Goal: Task Accomplishment & Management: Complete application form

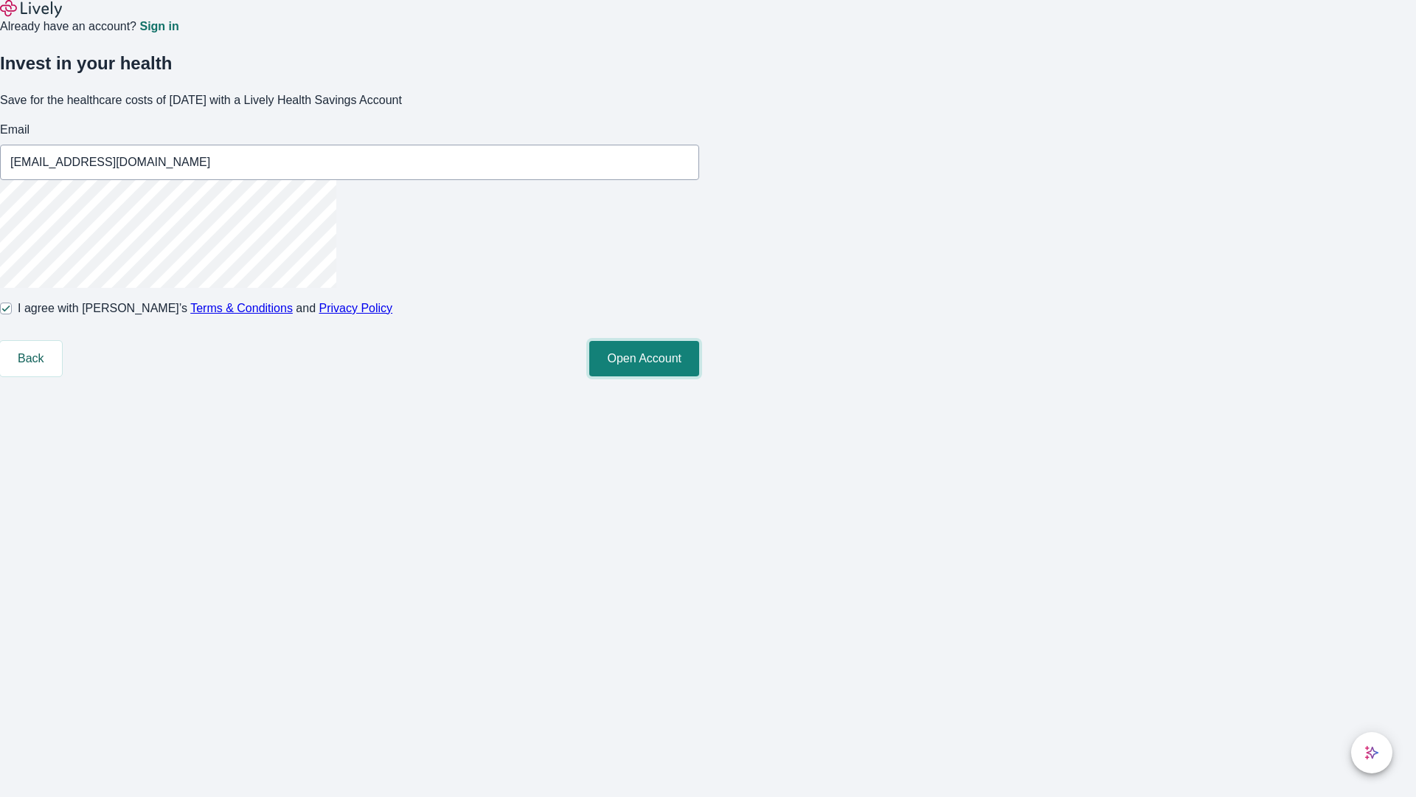
click at [699, 376] on button "Open Account" at bounding box center [644, 358] width 110 height 35
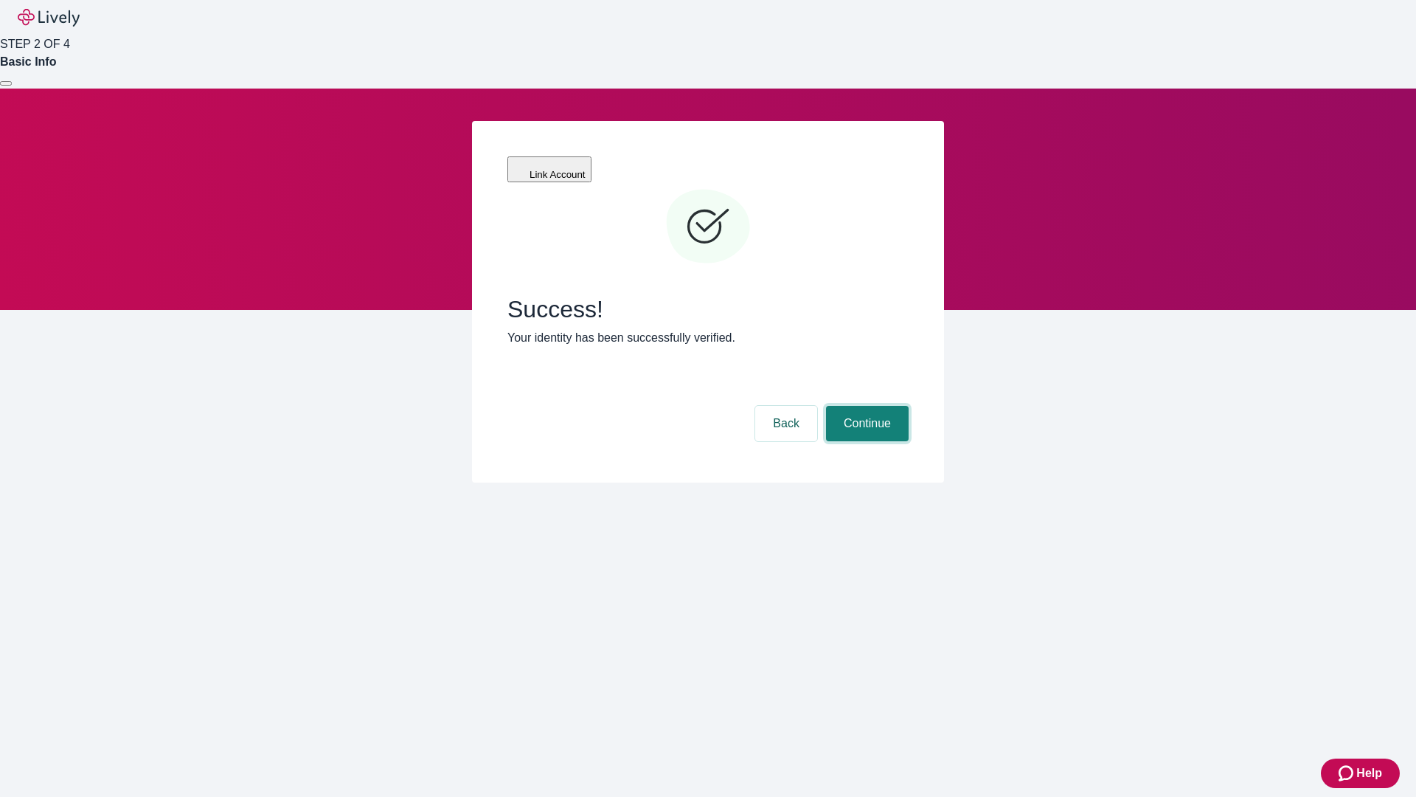
click at [865, 406] on button "Continue" at bounding box center [867, 423] width 83 height 35
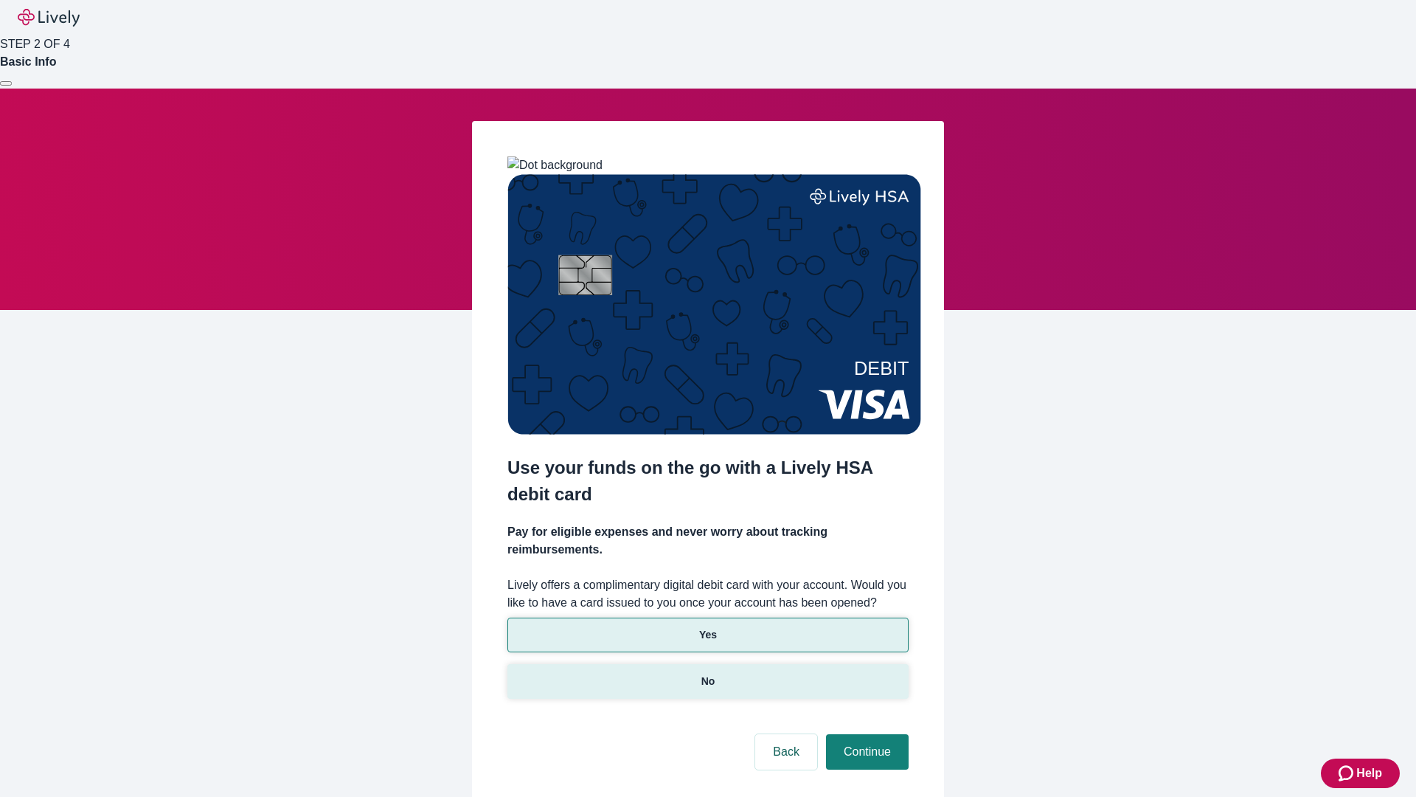
click at [707, 674] on p "No" at bounding box center [709, 681] width 14 height 15
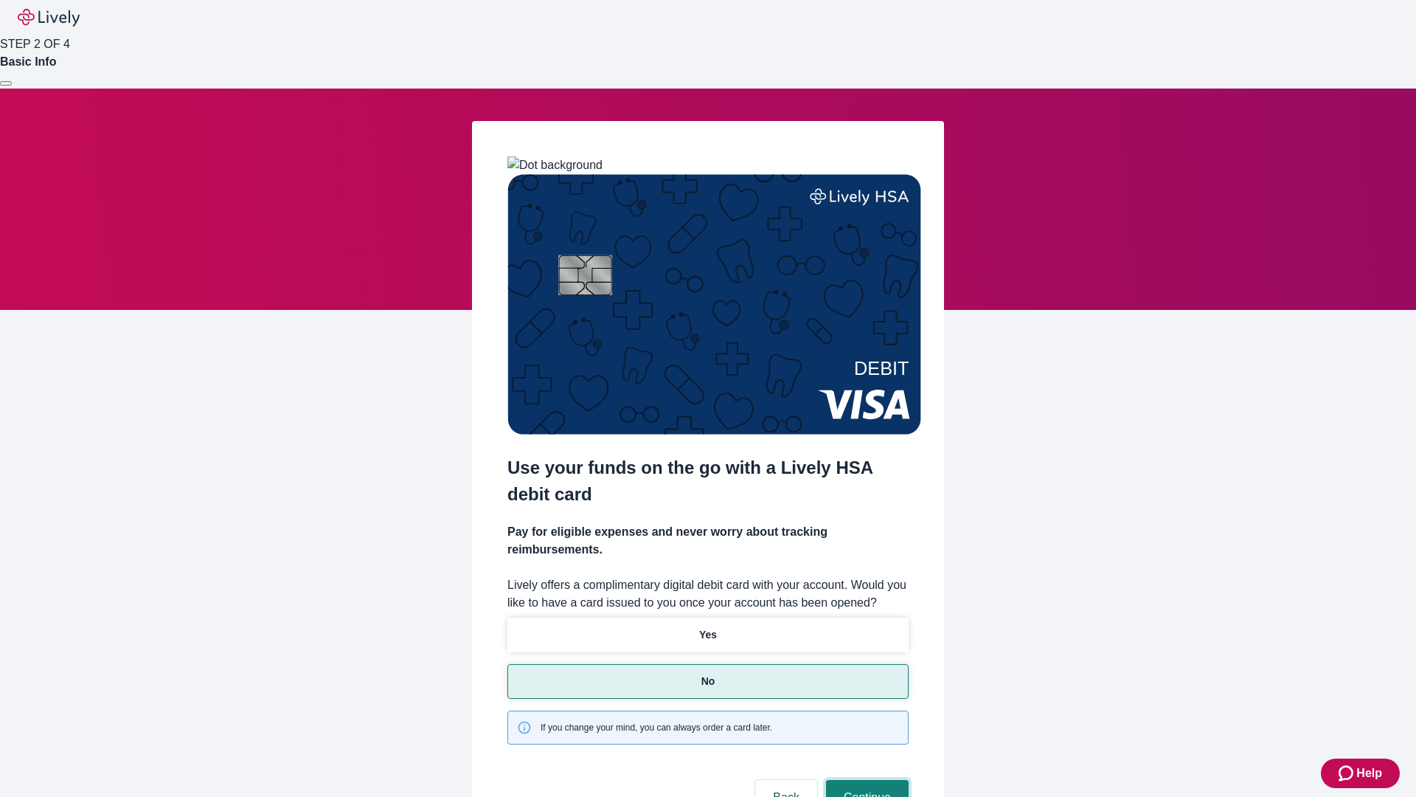
click at [865, 780] on button "Continue" at bounding box center [867, 797] width 83 height 35
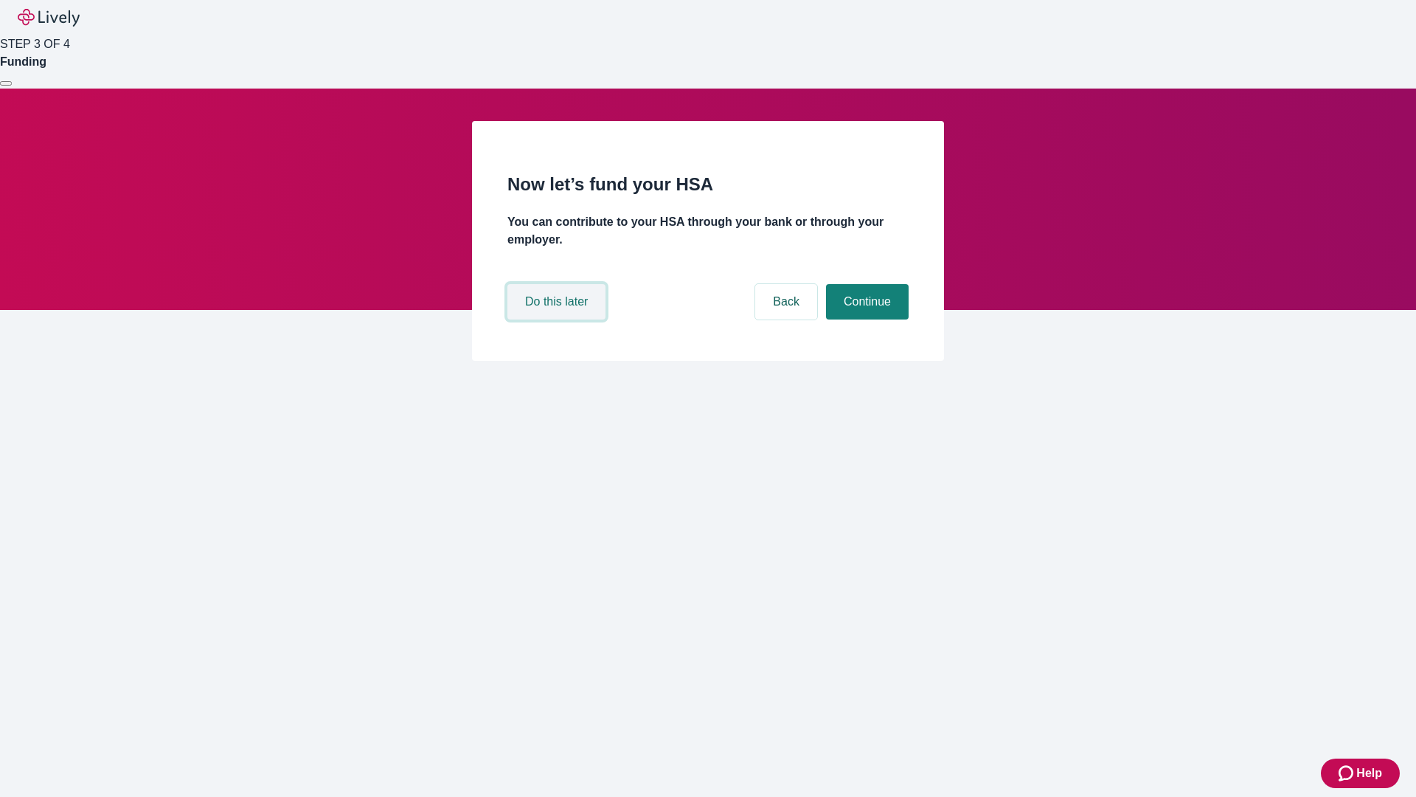
click at [558, 319] on button "Do this later" at bounding box center [557, 301] width 98 height 35
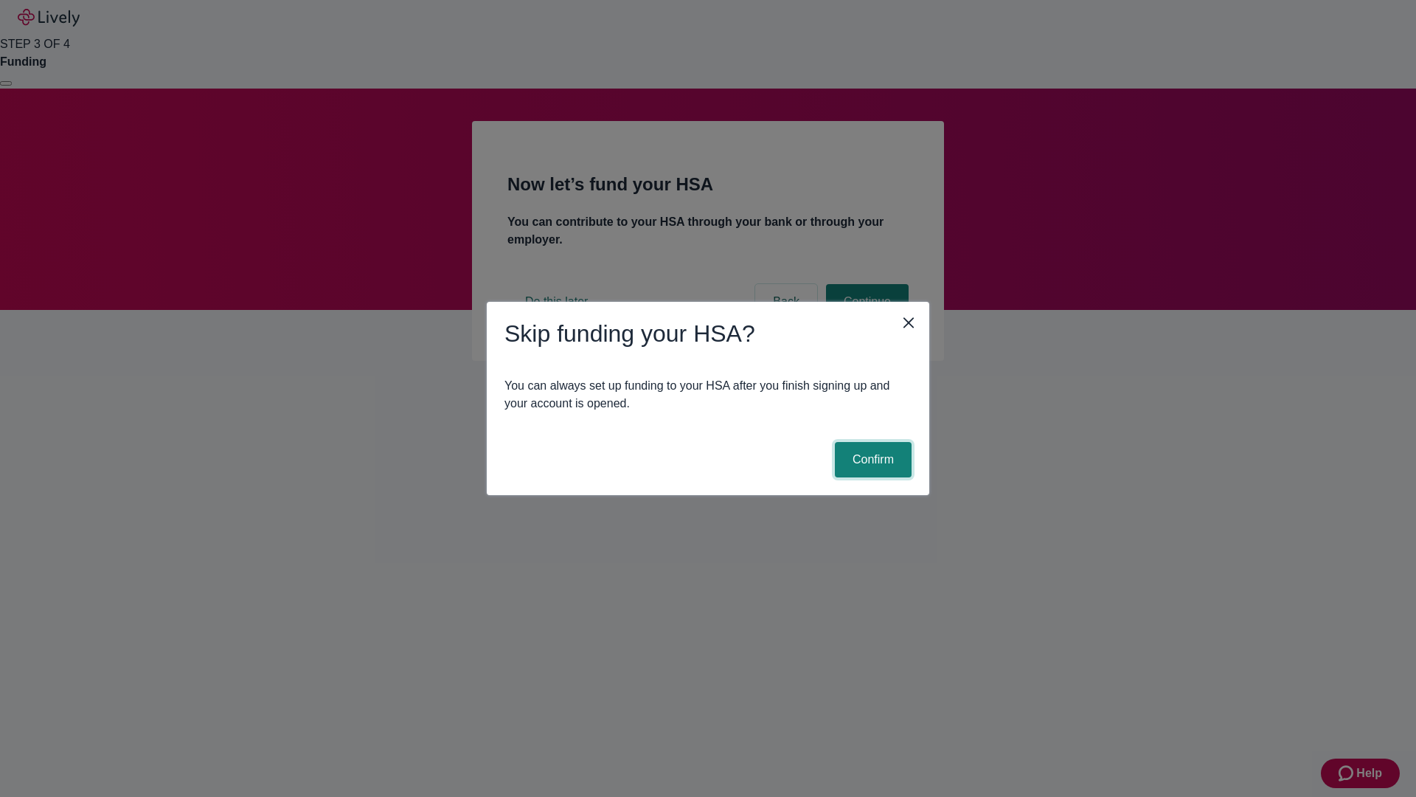
click at [871, 460] on button "Confirm" at bounding box center [873, 459] width 77 height 35
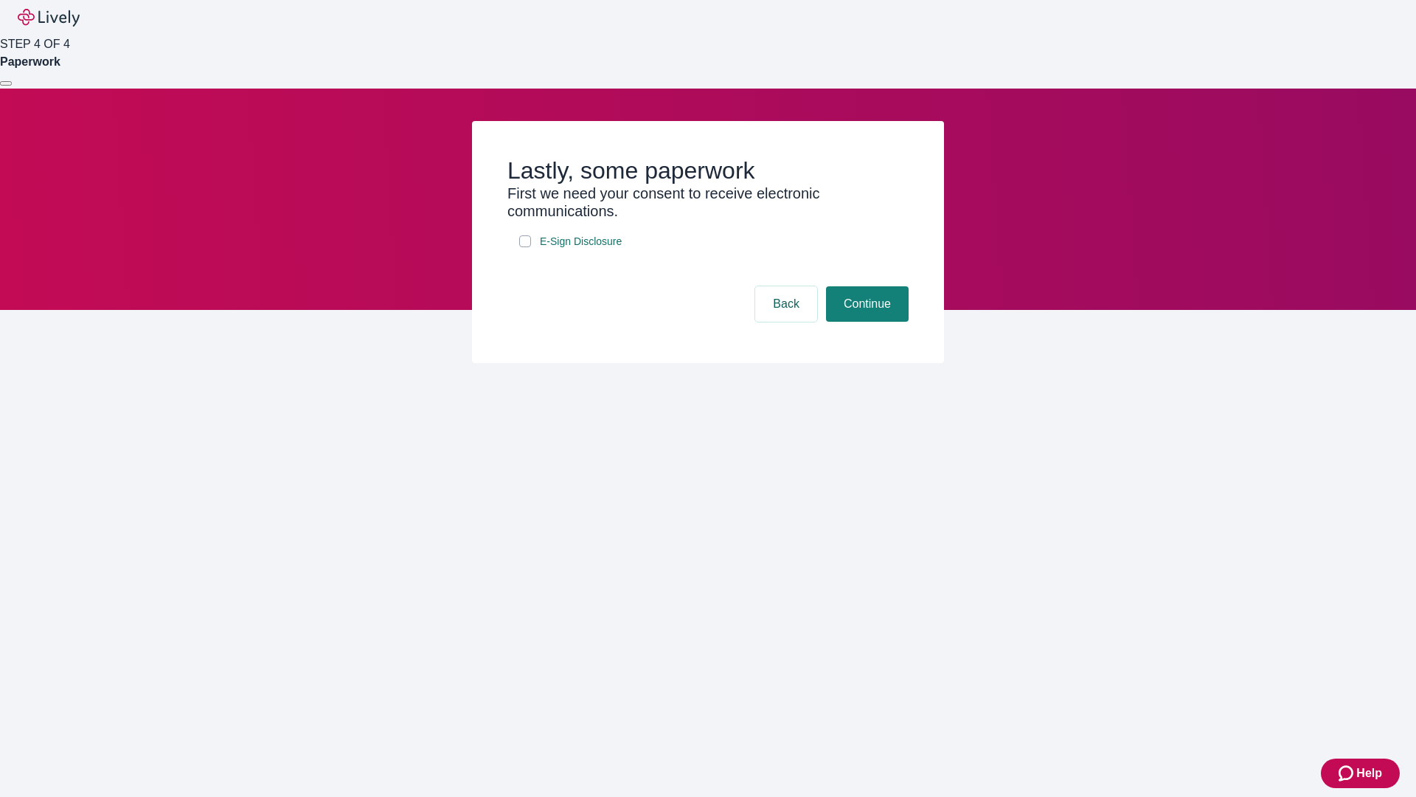
click at [525, 247] on input "E-Sign Disclosure" at bounding box center [525, 241] width 12 height 12
checkbox input "true"
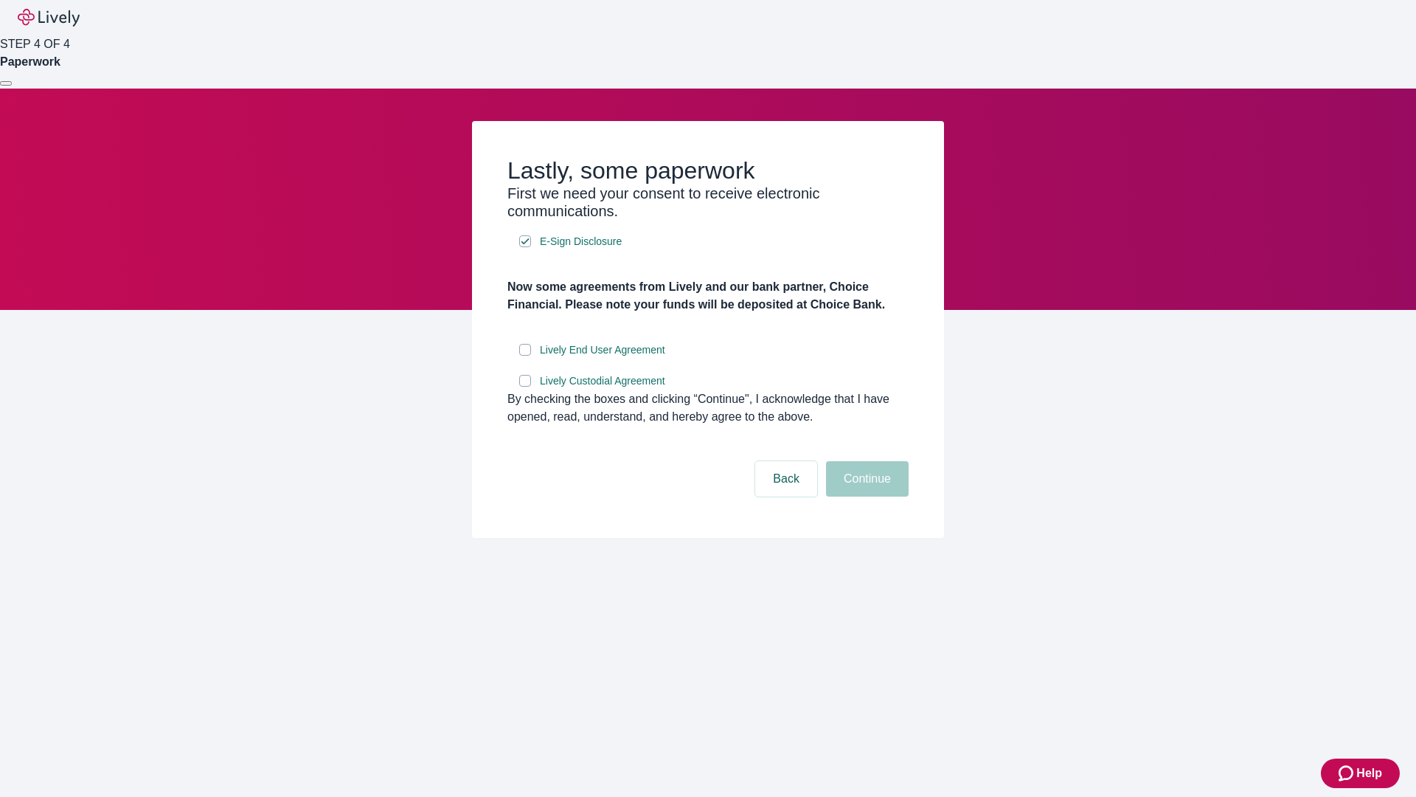
click at [525, 356] on input "Lively End User Agreement" at bounding box center [525, 350] width 12 height 12
checkbox input "true"
click at [525, 387] on input "Lively Custodial Agreement" at bounding box center [525, 381] width 12 height 12
checkbox input "true"
click at [865, 496] on button "Continue" at bounding box center [867, 478] width 83 height 35
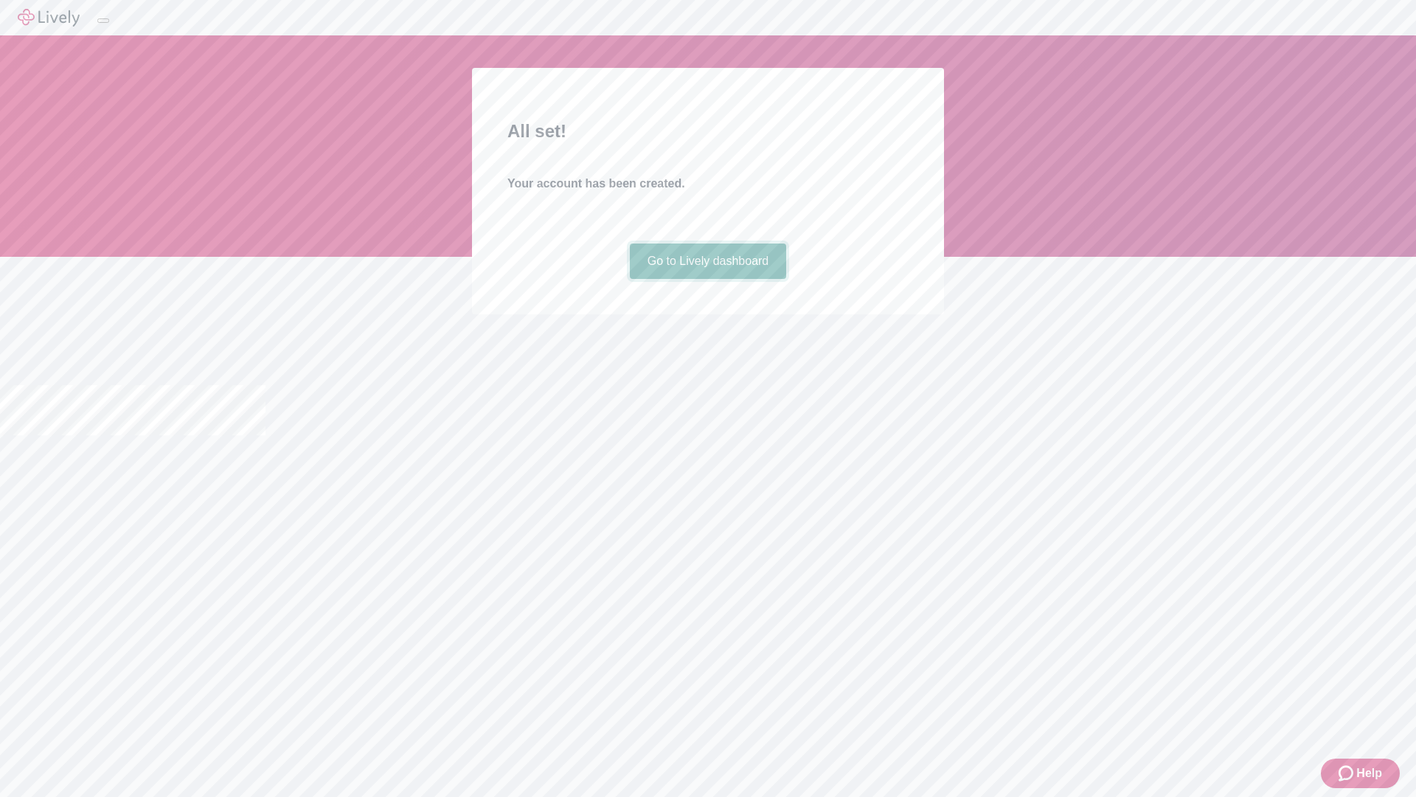
click at [707, 279] on link "Go to Lively dashboard" at bounding box center [708, 260] width 157 height 35
